Goal: Information Seeking & Learning: Check status

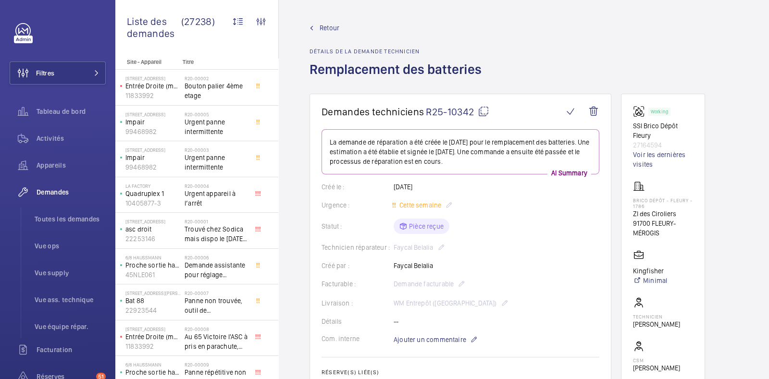
click at [484, 112] on mat-icon at bounding box center [484, 112] width 12 height 12
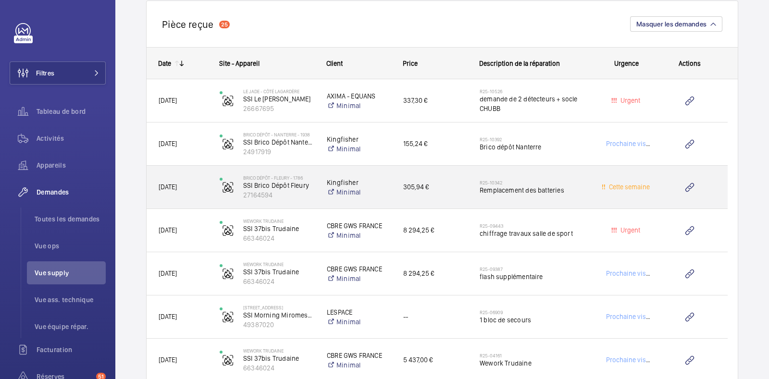
scroll to position [929, 0]
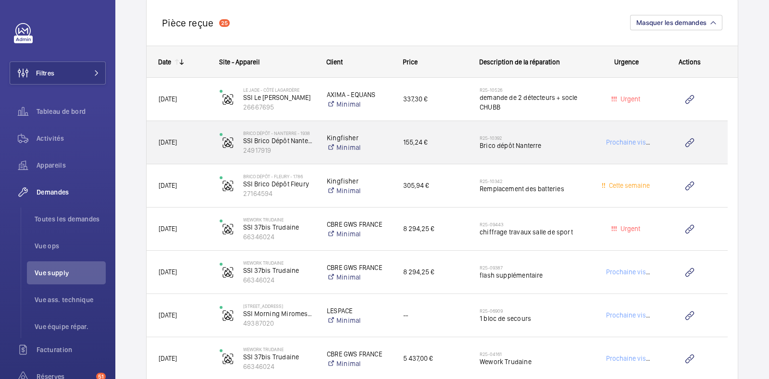
click at [583, 138] on h2 "R25-10392" at bounding box center [535, 138] width 110 height 6
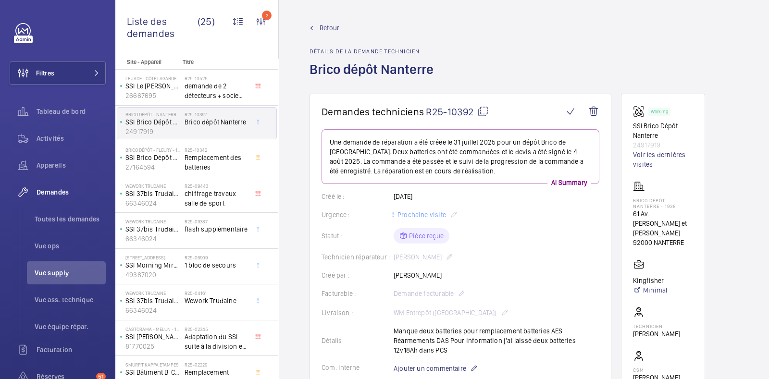
click at [324, 27] on span "Retour" at bounding box center [330, 28] width 20 height 10
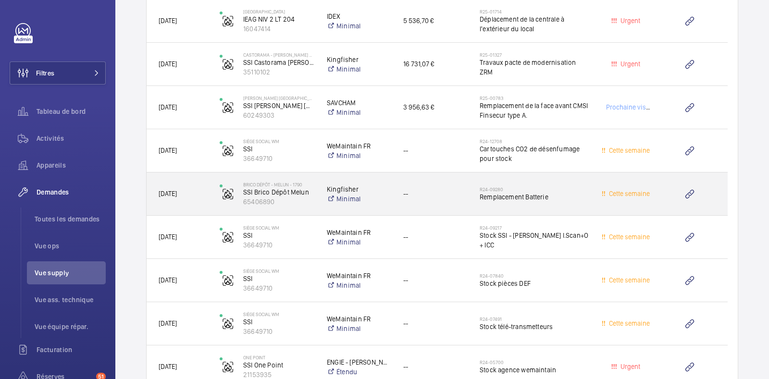
scroll to position [1439, 0]
click at [453, 188] on span "--" at bounding box center [435, 193] width 64 height 11
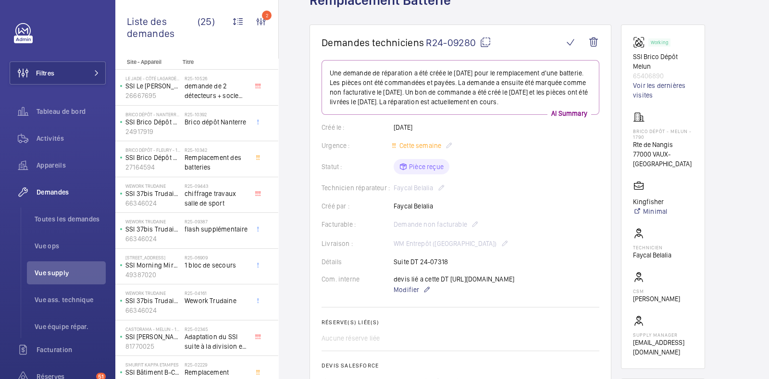
scroll to position [44, 0]
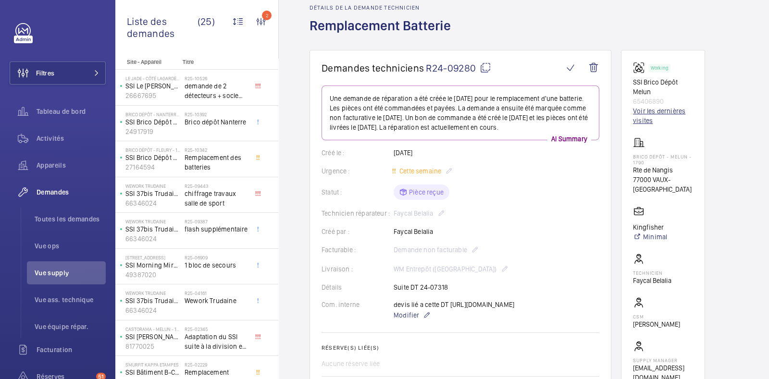
click at [654, 107] on link "Voir les dernières visites" at bounding box center [663, 115] width 60 height 19
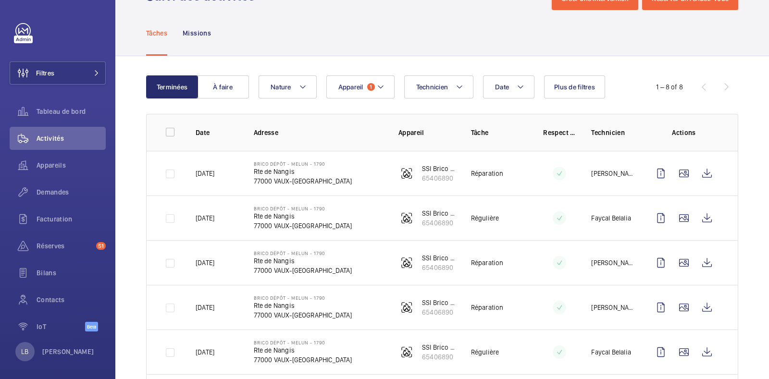
scroll to position [40, 0]
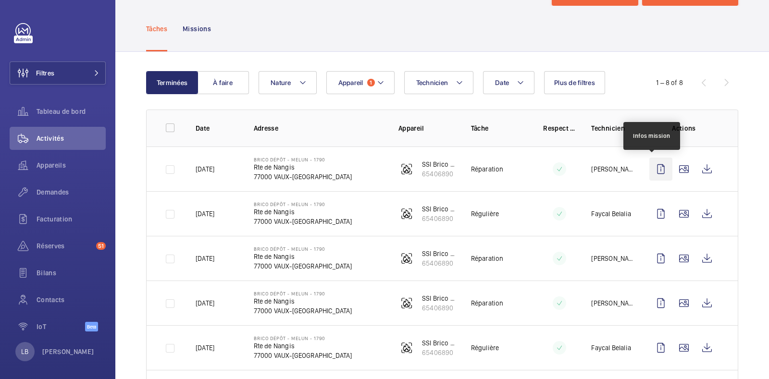
click at [654, 167] on wm-front-icon-button at bounding box center [660, 169] width 23 height 23
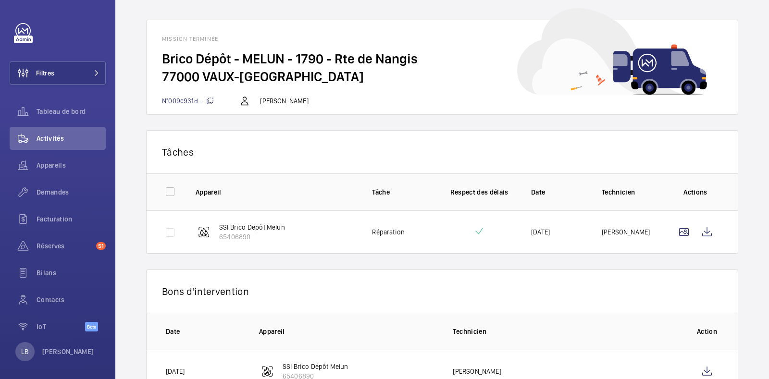
scroll to position [37, 0]
click at [702, 227] on wm-front-icon-button at bounding box center [706, 231] width 23 height 23
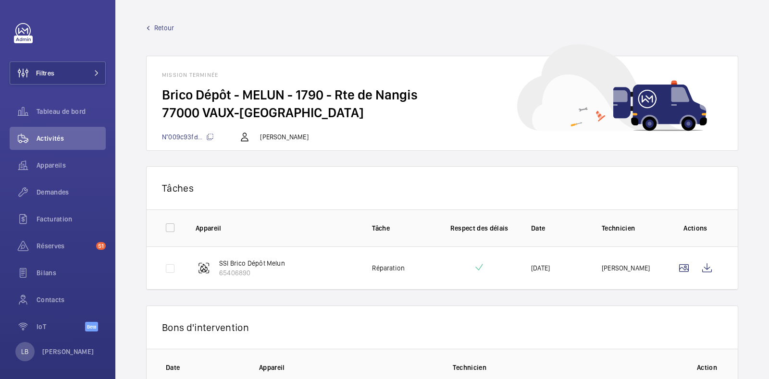
click at [164, 25] on span "Retour" at bounding box center [164, 28] width 20 height 10
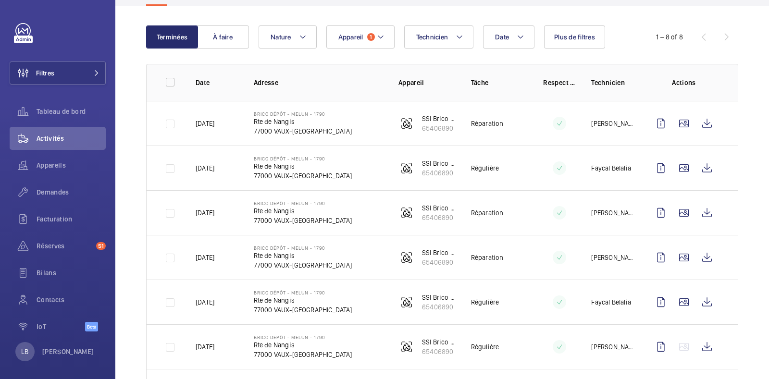
scroll to position [93, 0]
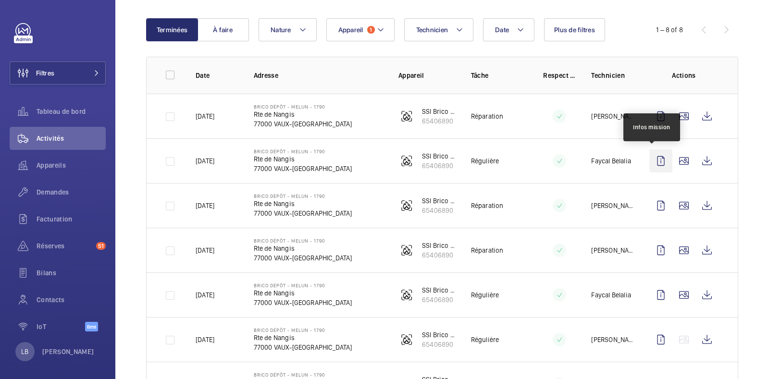
click at [651, 157] on wm-front-icon-button at bounding box center [660, 160] width 23 height 23
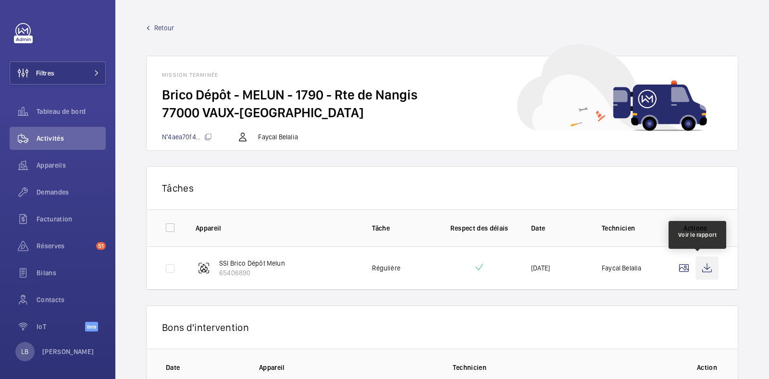
click at [699, 270] on wm-front-icon-button at bounding box center [706, 268] width 23 height 23
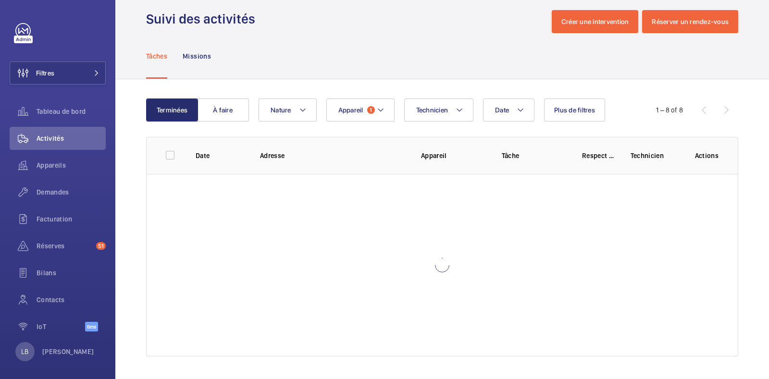
scroll to position [72, 0]
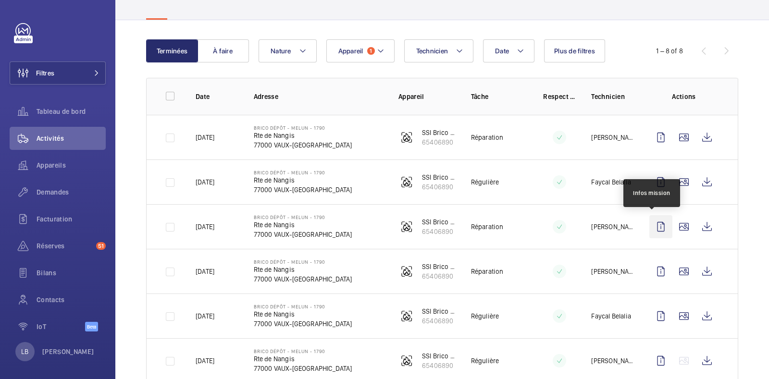
click at [651, 226] on wm-front-icon-button at bounding box center [660, 226] width 23 height 23
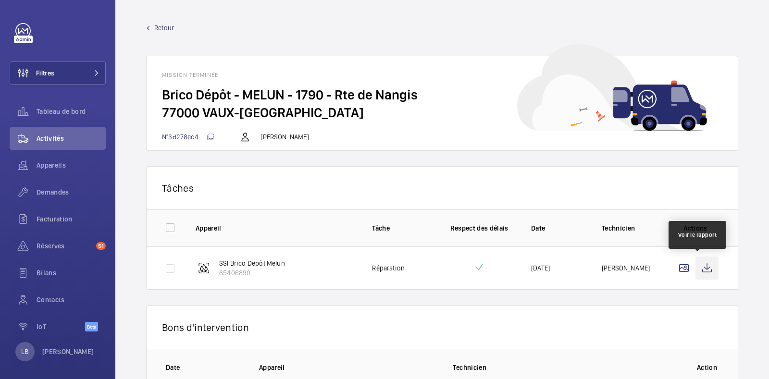
click at [701, 273] on wm-front-icon-button at bounding box center [706, 268] width 23 height 23
click at [156, 32] on span "Retour" at bounding box center [164, 28] width 20 height 10
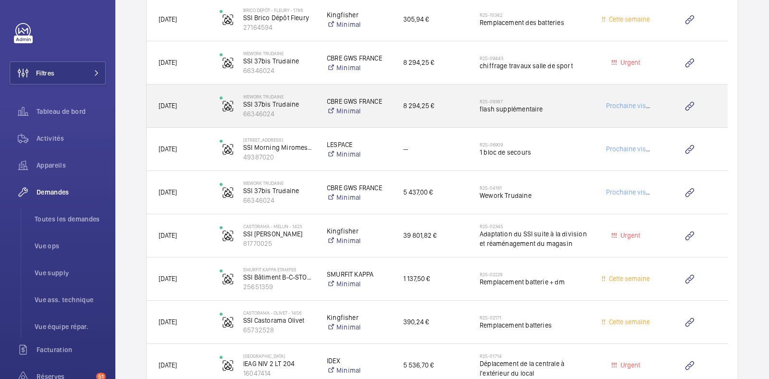
scroll to position [1113, 0]
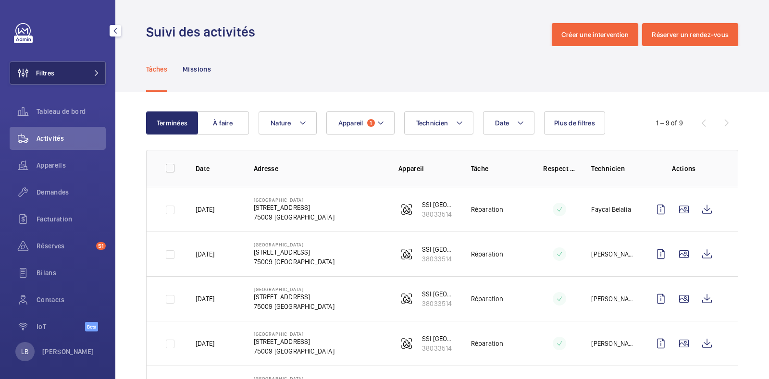
scroll to position [95, 0]
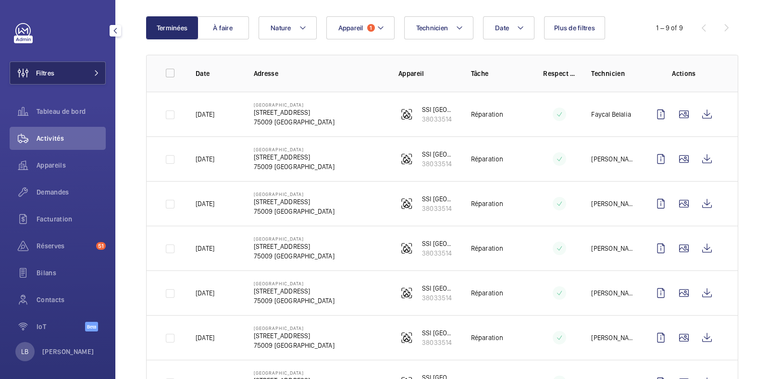
click at [78, 73] on button "Filtres" at bounding box center [58, 73] width 96 height 23
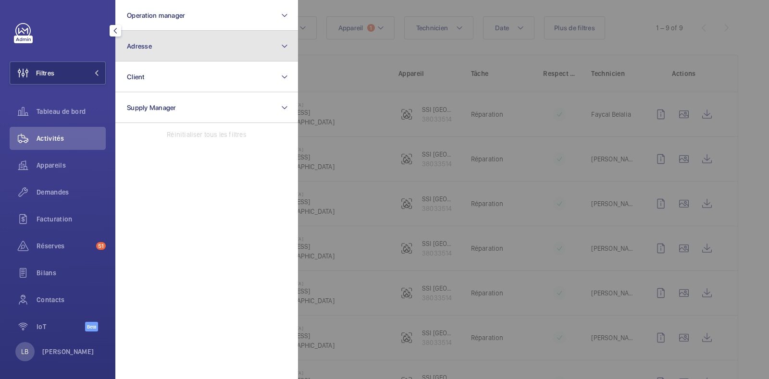
click at [155, 47] on button "Adresse" at bounding box center [206, 46] width 183 height 31
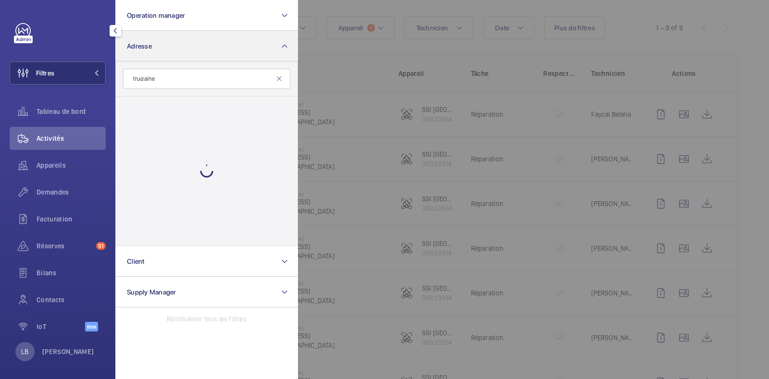
type input "trudaine"
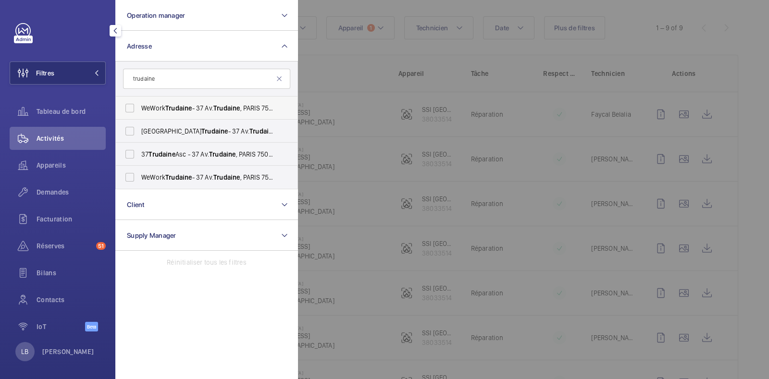
click at [130, 102] on label "WeWork Trudaine - 37 Av. Trudaine , PARIS 75009" at bounding box center [199, 108] width 167 height 23
click at [130, 102] on input "WeWork Trudaine - 37 Av. Trudaine , PARIS 75009" at bounding box center [129, 108] width 19 height 19
checkbox input "true"
click at [137, 138] on label "WeWork Avenue Trudaine - 37 Av. Trudaine , PARIS 75009" at bounding box center [199, 131] width 167 height 23
click at [137, 138] on input "WeWork Avenue Trudaine - 37 Av. Trudaine , PARIS 75009" at bounding box center [129, 131] width 19 height 19
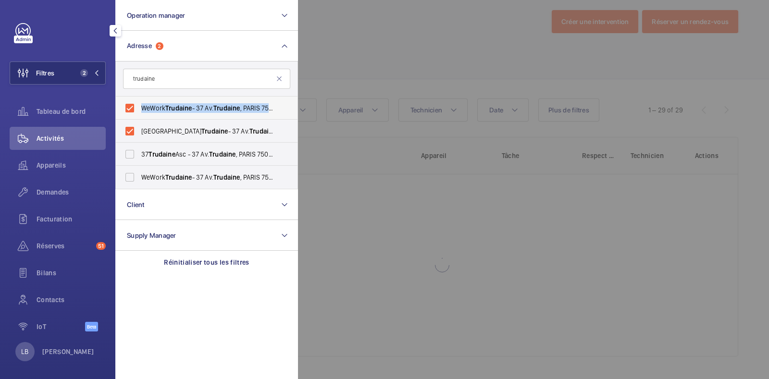
scroll to position [95, 0]
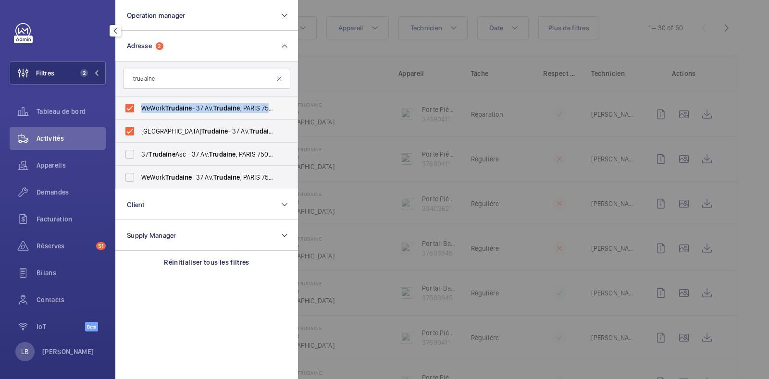
drag, startPoint x: 137, startPoint y: 138, endPoint x: 130, endPoint y: 111, distance: 28.3
click at [130, 111] on ul "WeWork Trudaine - 37 Av. Trudaine , PARIS 75009 WeWork Avenue Trudaine - 37 Av.…" at bounding box center [207, 143] width 182 height 92
click at [130, 129] on label "WeWork Avenue Trudaine - 37 Av. Trudaine , PARIS 75009" at bounding box center [199, 131] width 167 height 23
click at [130, 129] on input "WeWork Avenue Trudaine - 37 Av. Trudaine , PARIS 75009" at bounding box center [129, 131] width 19 height 19
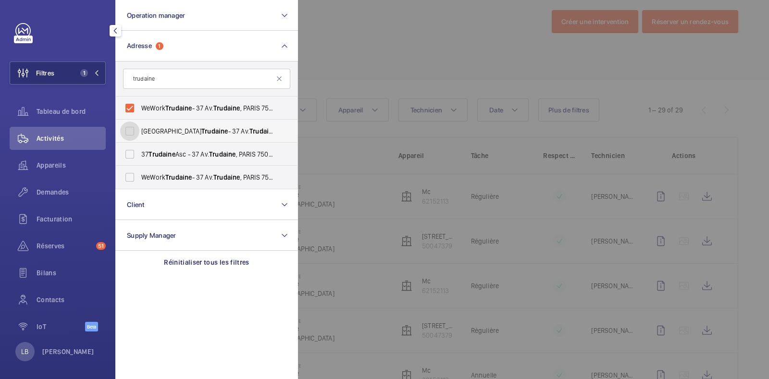
scroll to position [95, 0]
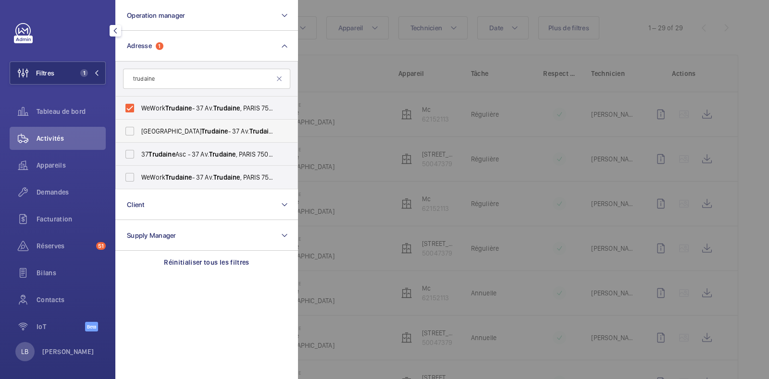
click at [130, 129] on label "WeWork Avenue Trudaine - 37 Av. Trudaine , PARIS 75009" at bounding box center [199, 131] width 167 height 23
click at [130, 129] on input "WeWork Avenue Trudaine - 37 Av. Trudaine , PARIS 75009" at bounding box center [129, 131] width 19 height 19
checkbox input "true"
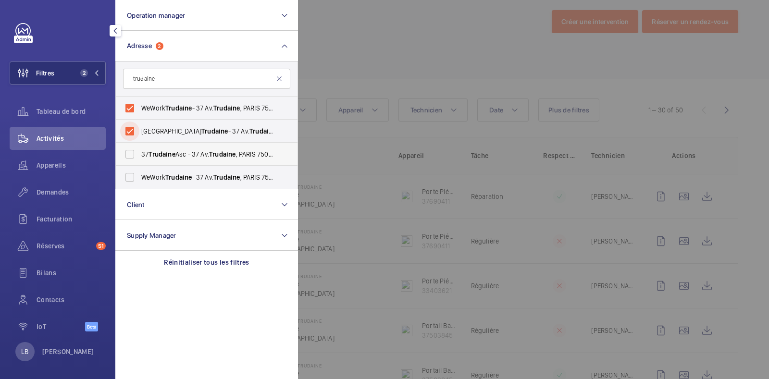
scroll to position [95, 0]
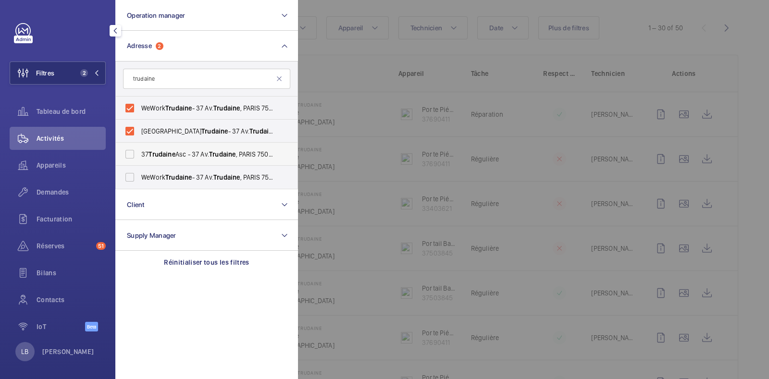
click at [126, 154] on label "37 Trudaine Asc - 37 Av. Trudaine , PARIS 75009" at bounding box center [199, 154] width 167 height 23
click at [126, 154] on input "37 Trudaine Asc - 37 Av. Trudaine , PARIS 75009" at bounding box center [129, 154] width 19 height 19
checkbox input "true"
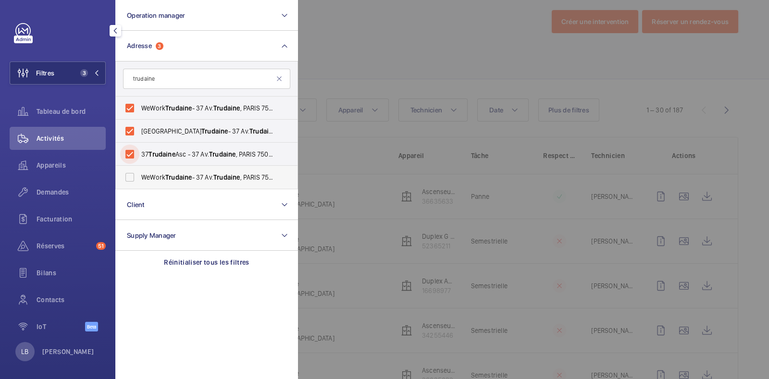
scroll to position [95, 0]
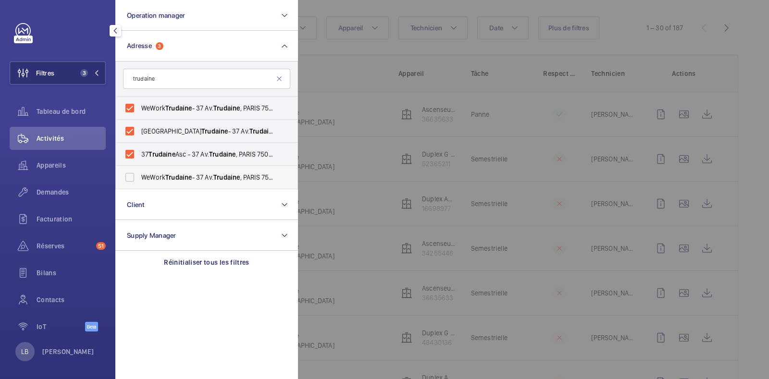
click at [132, 178] on label "WeWork Trudaine - 37 Av. Trudaine , PARIS 75009" at bounding box center [199, 177] width 167 height 23
click at [132, 178] on input "WeWork Trudaine - 37 Av. Trudaine , PARIS 75009" at bounding box center [129, 177] width 19 height 19
checkbox input "true"
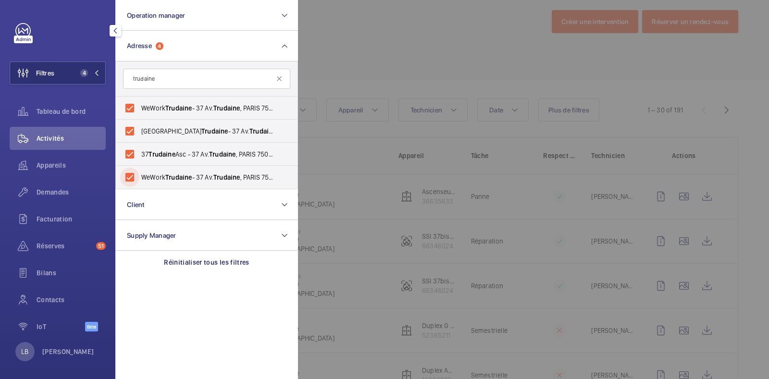
scroll to position [95, 0]
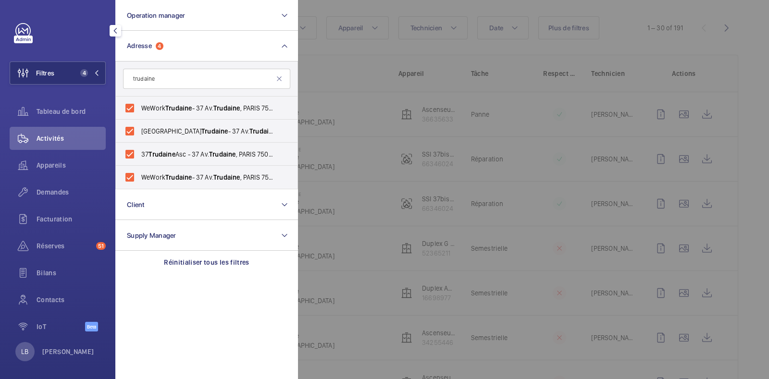
click at [582, 47] on div at bounding box center [682, 189] width 769 height 379
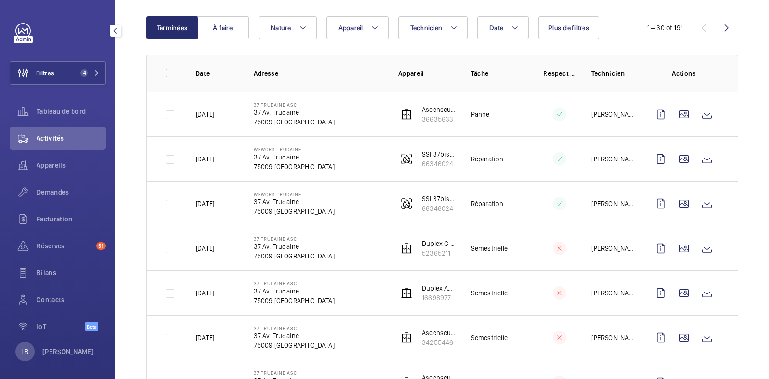
click at [616, 37] on div "Terminées À faire Date Technicien Appareil Nature Plus de filtres 1 – 30 of 191" at bounding box center [442, 27] width 592 height 23
click at [570, 18] on button "Plus de filtres" at bounding box center [568, 27] width 61 height 23
drag, startPoint x: 570, startPoint y: 18, endPoint x: 584, endPoint y: 61, distance: 44.7
click at [584, 39] on div "Plus de filtres Type d'app. Réinitialiser tous les filtres" at bounding box center [568, 27] width 61 height 23
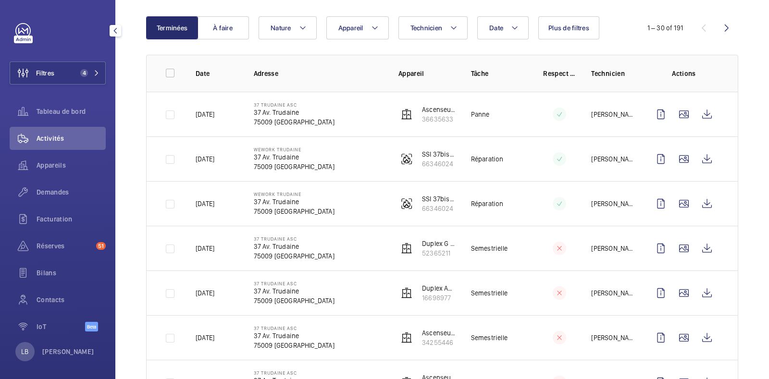
click at [584, 61] on th "Technicien" at bounding box center [605, 73] width 58 height 37
click at [577, 25] on span "Plus de filtres" at bounding box center [568, 28] width 41 height 8
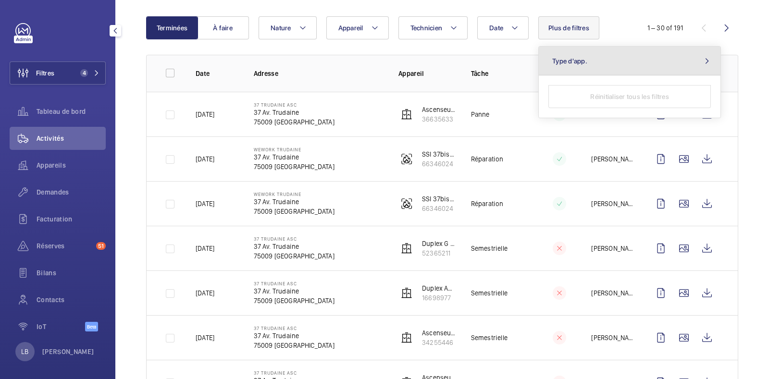
click at [580, 68] on button "Type d'app." at bounding box center [630, 61] width 182 height 29
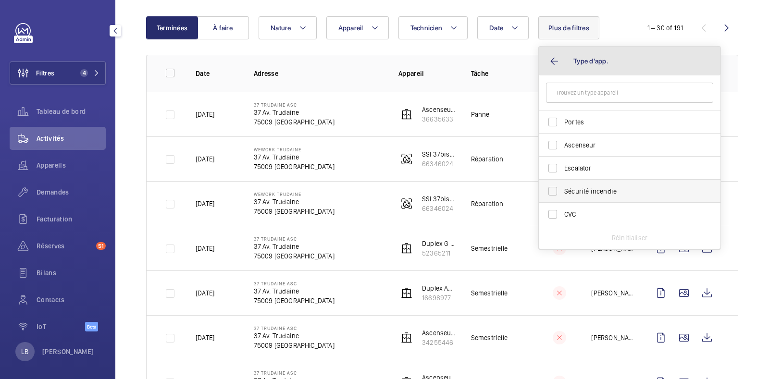
drag, startPoint x: 580, startPoint y: 68, endPoint x: 558, endPoint y: 195, distance: 128.8
click at [558, 195] on div "Type d'app. Portes Ascenseur Escalator Sécurité incendie CVC Réinitialiser" at bounding box center [630, 148] width 182 height 203
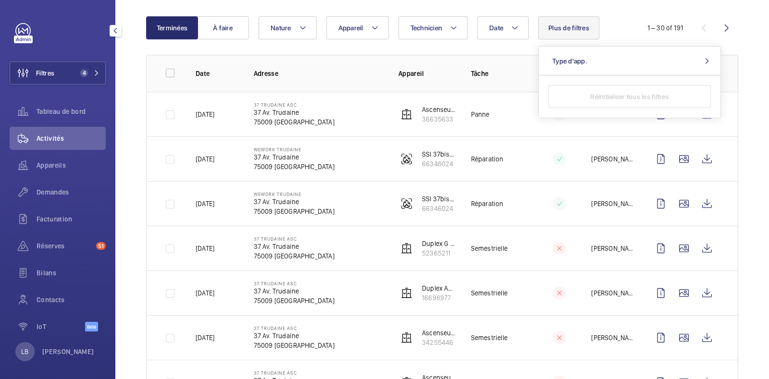
click at [558, 195] on td at bounding box center [552, 203] width 48 height 45
click at [567, 19] on button "Plus de filtres" at bounding box center [568, 27] width 61 height 23
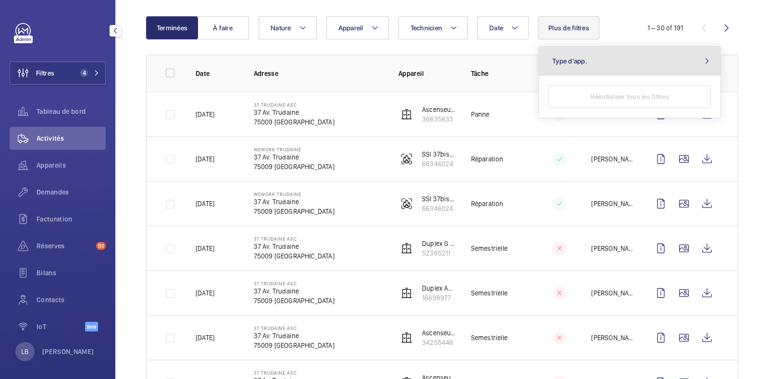
click at [561, 60] on span "Type d'app." at bounding box center [569, 61] width 35 height 8
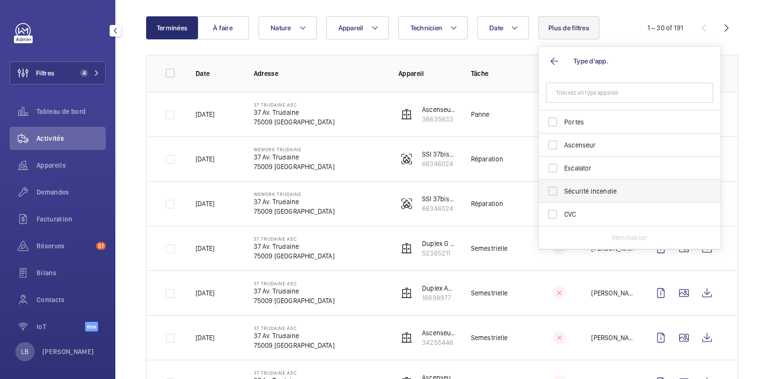
click at [563, 191] on label "Sécurité incendie" at bounding box center [622, 191] width 167 height 23
click at [562, 191] on input "Sécurité incendie" at bounding box center [552, 191] width 19 height 19
checkbox input "true"
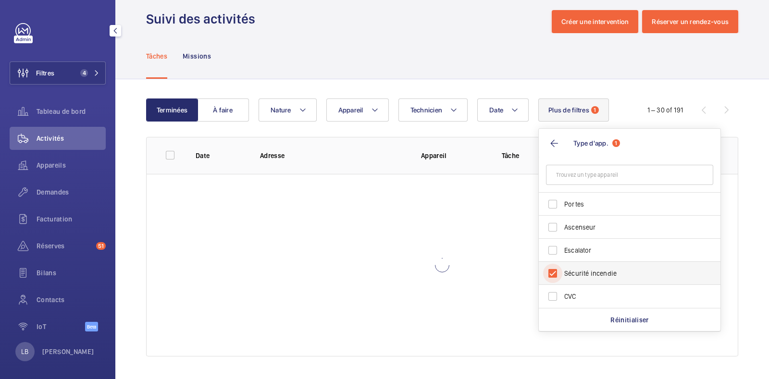
scroll to position [9, 0]
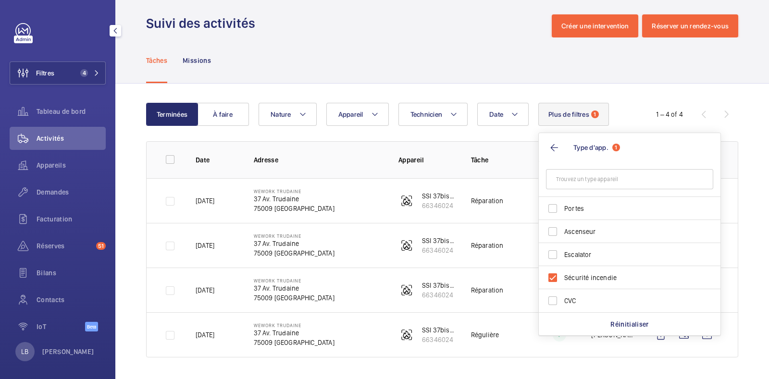
click at [373, 24] on div "Suivi des activités Créer une intervention Réserver un rendez-vous" at bounding box center [442, 25] width 592 height 23
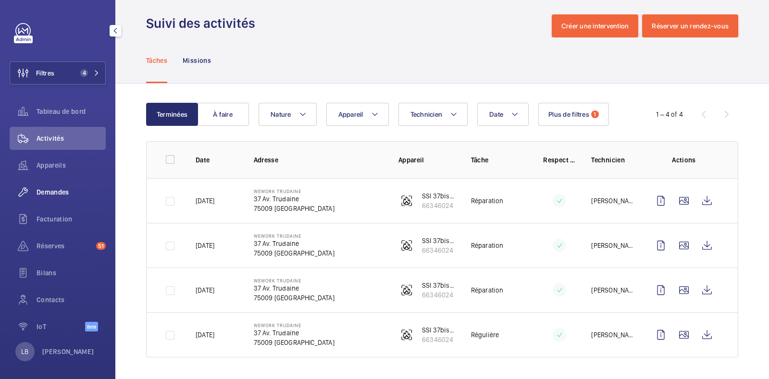
click at [49, 197] on div "Demandes" at bounding box center [58, 192] width 96 height 23
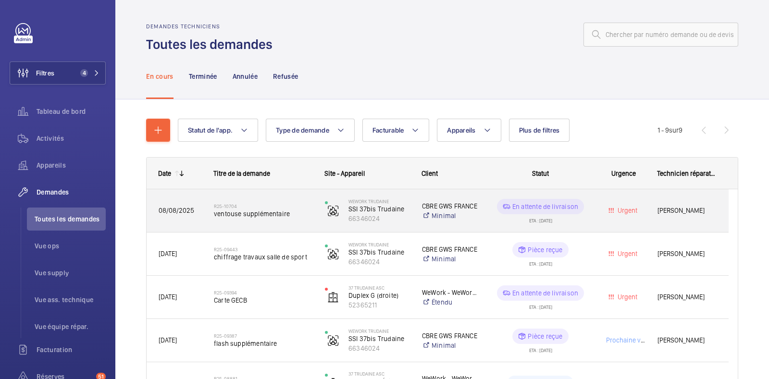
click at [595, 214] on div "Urgent" at bounding box center [618, 211] width 54 height 30
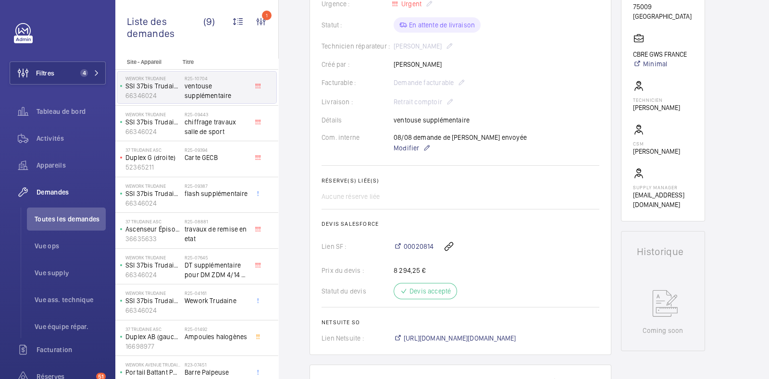
scroll to position [201, 0]
click at [413, 250] on span "00020814" at bounding box center [419, 247] width 30 height 10
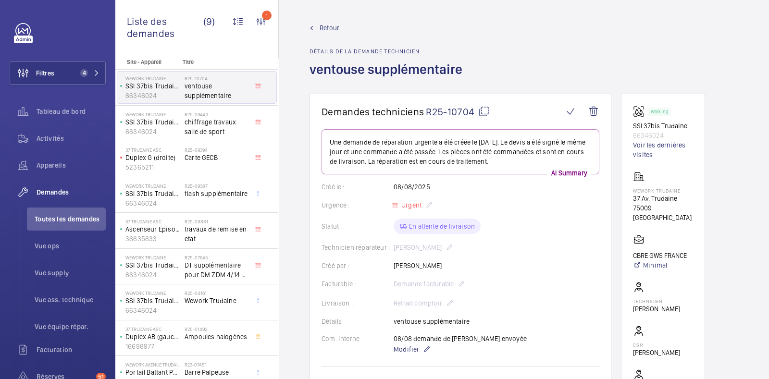
click at [336, 26] on span "Retour" at bounding box center [330, 28] width 20 height 10
